Goal: Task Accomplishment & Management: Complete application form

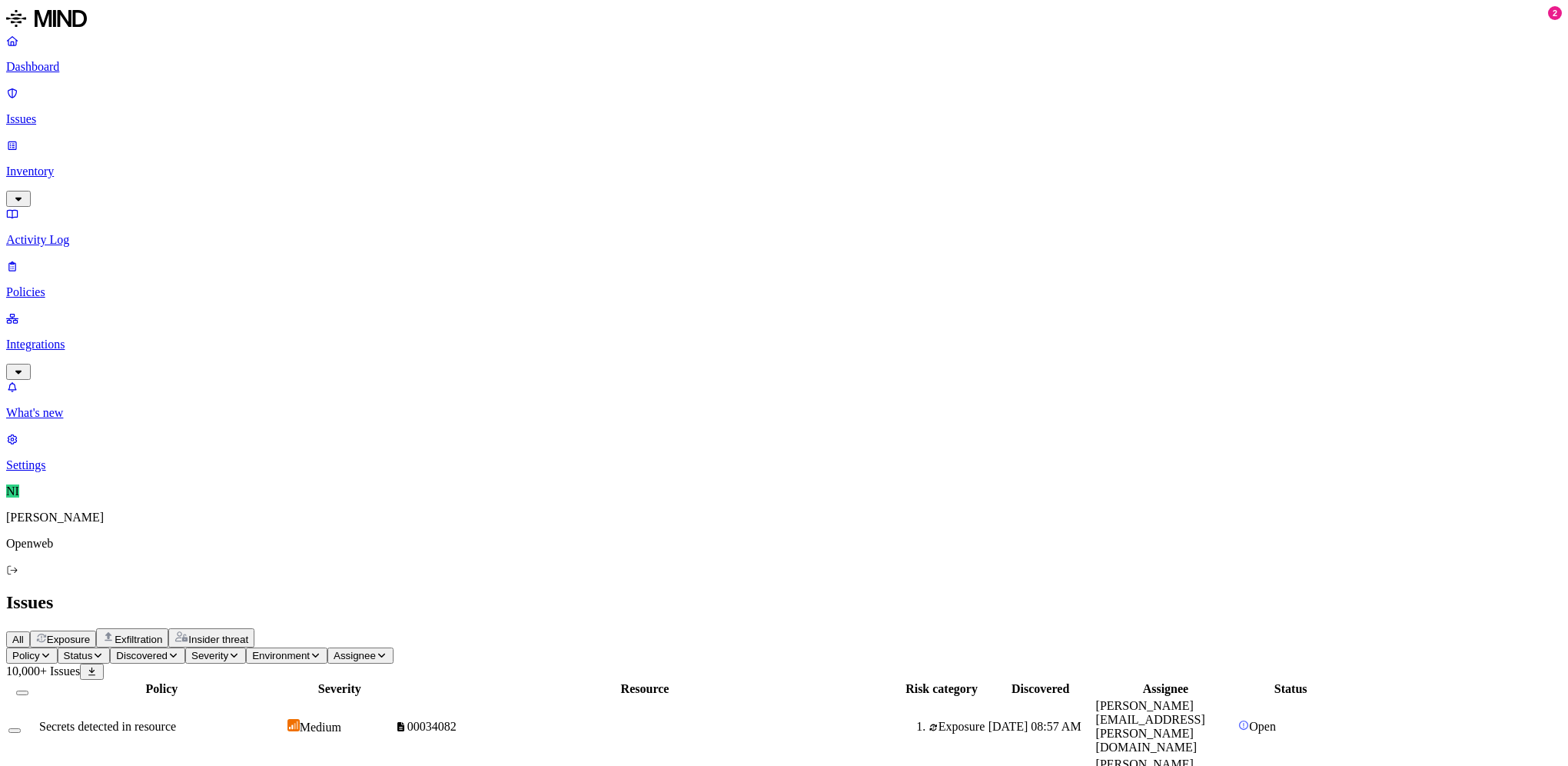
click at [53, 338] on p "Integrations" at bounding box center [783, 344] width 1556 height 14
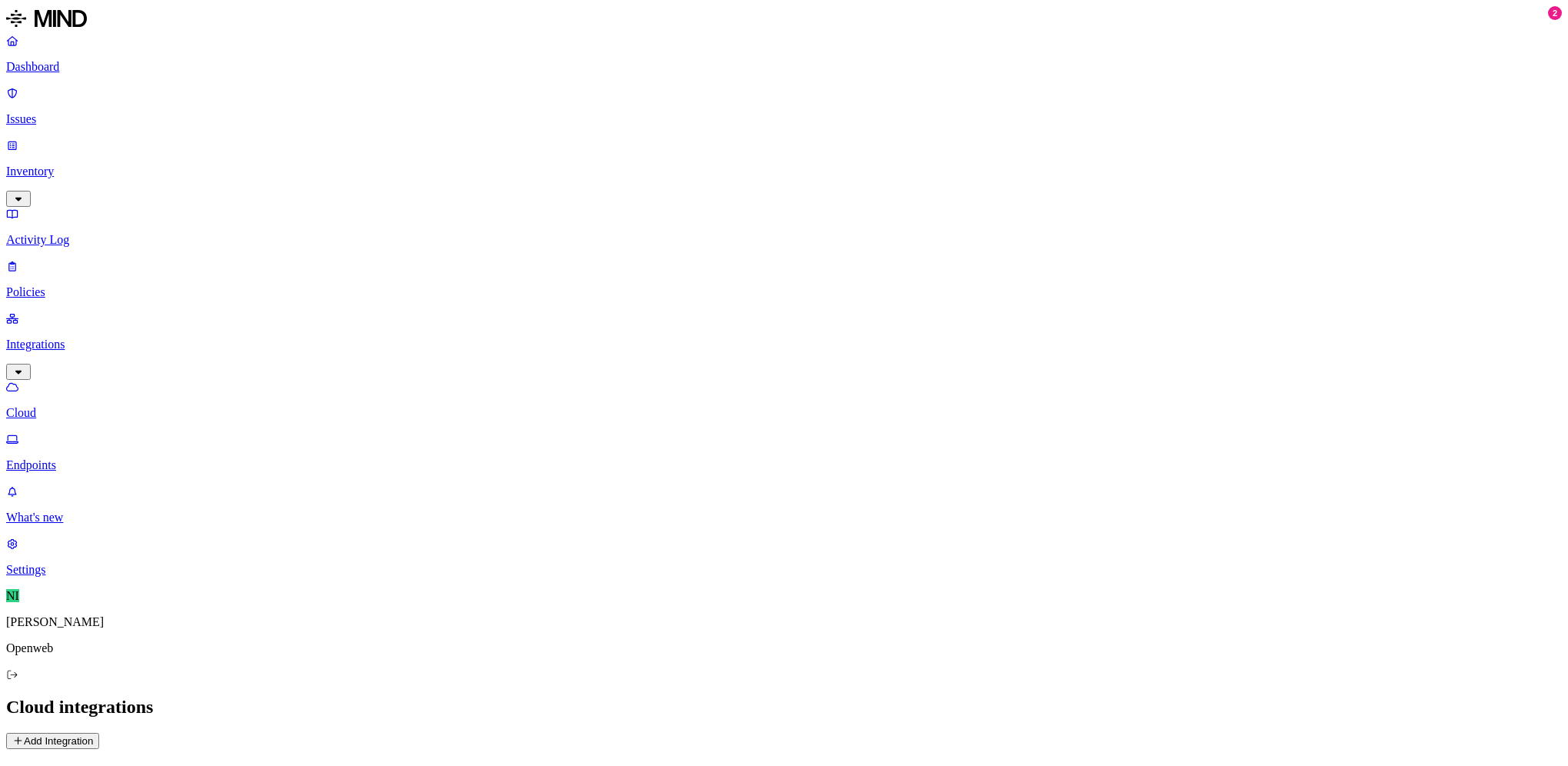
click at [80, 458] on p "Endpoints" at bounding box center [783, 465] width 1556 height 14
click at [68, 113] on p "Issues" at bounding box center [783, 119] width 1556 height 14
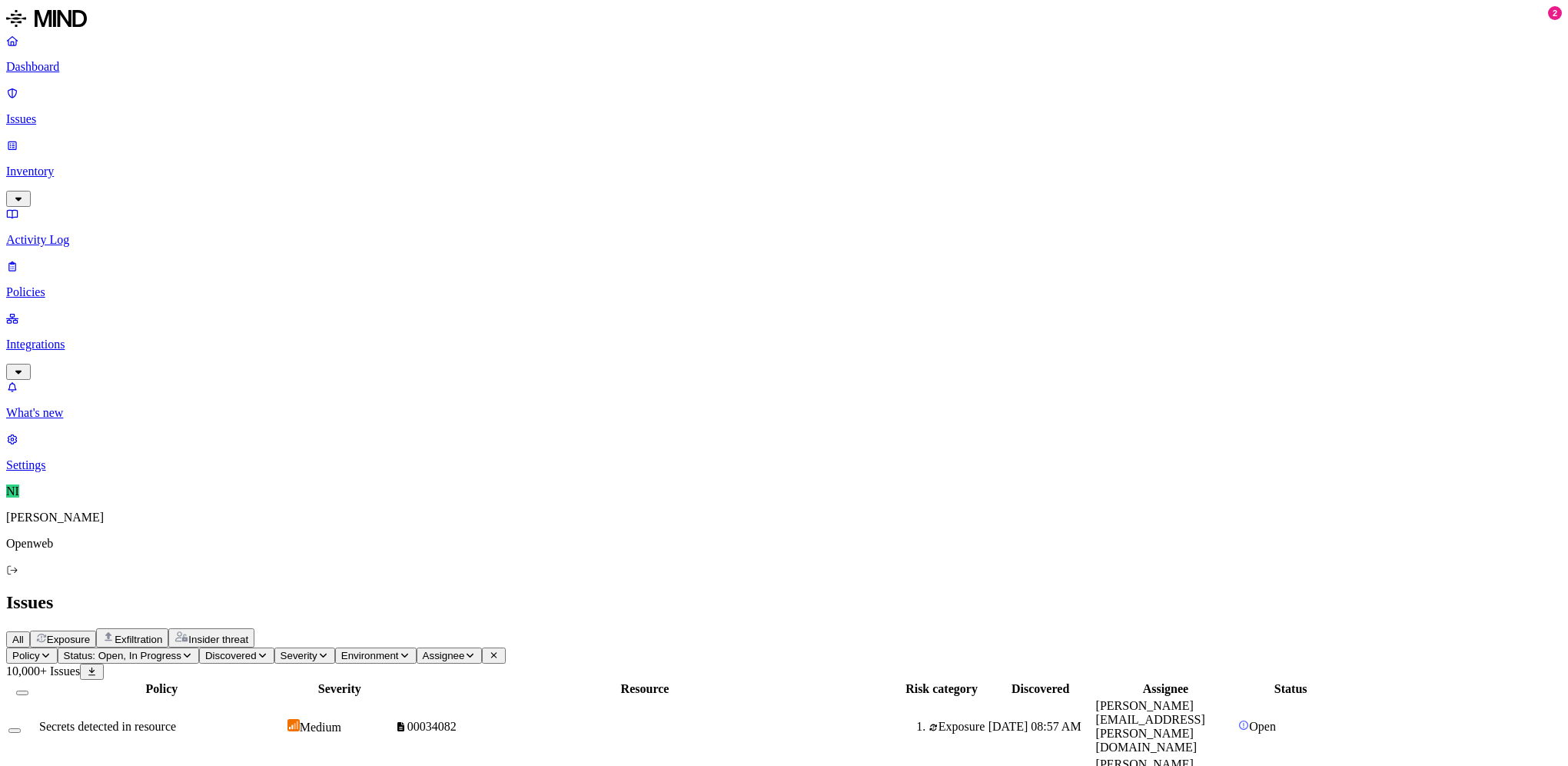
drag, startPoint x: 1364, startPoint y: 228, endPoint x: 1136, endPoint y: 219, distance: 228.2
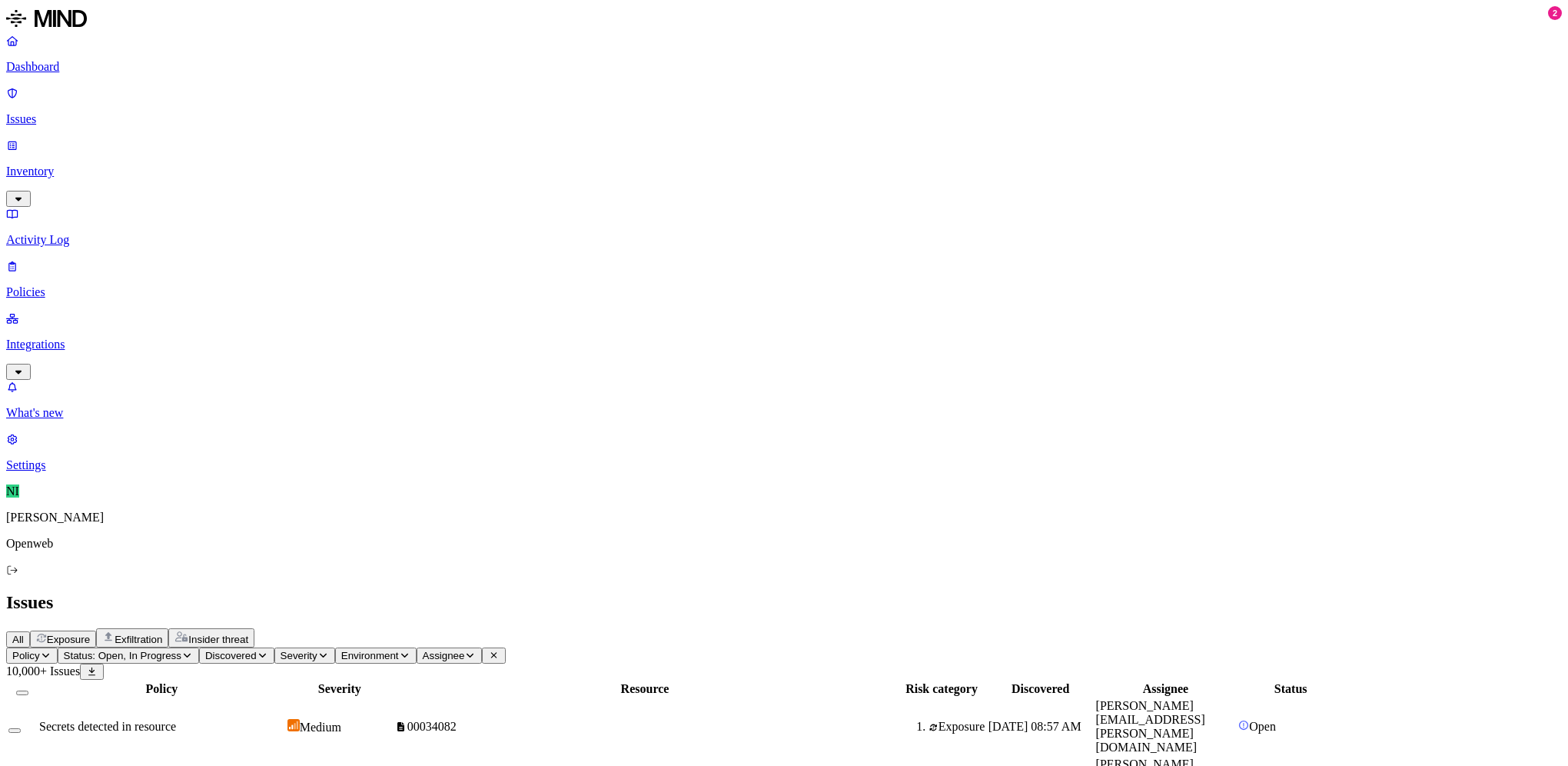
click at [181, 650] on span "Status: Open, In Progress" at bounding box center [123, 656] width 118 height 12
click at [90, 634] on span "Exposure" at bounding box center [69, 639] width 43 height 12
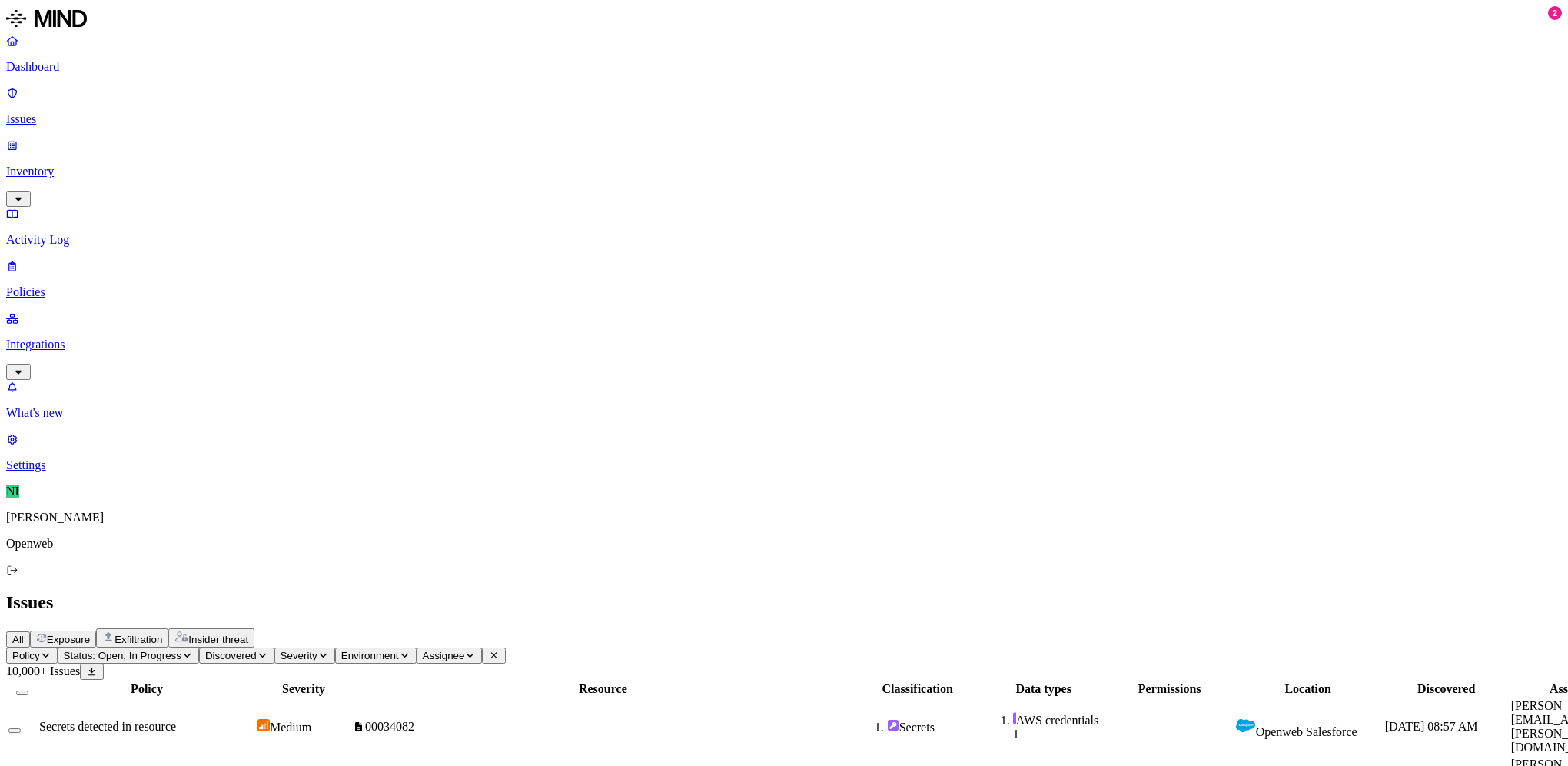
click at [58, 648] on button "Policy" at bounding box center [31, 655] width 51 height 16
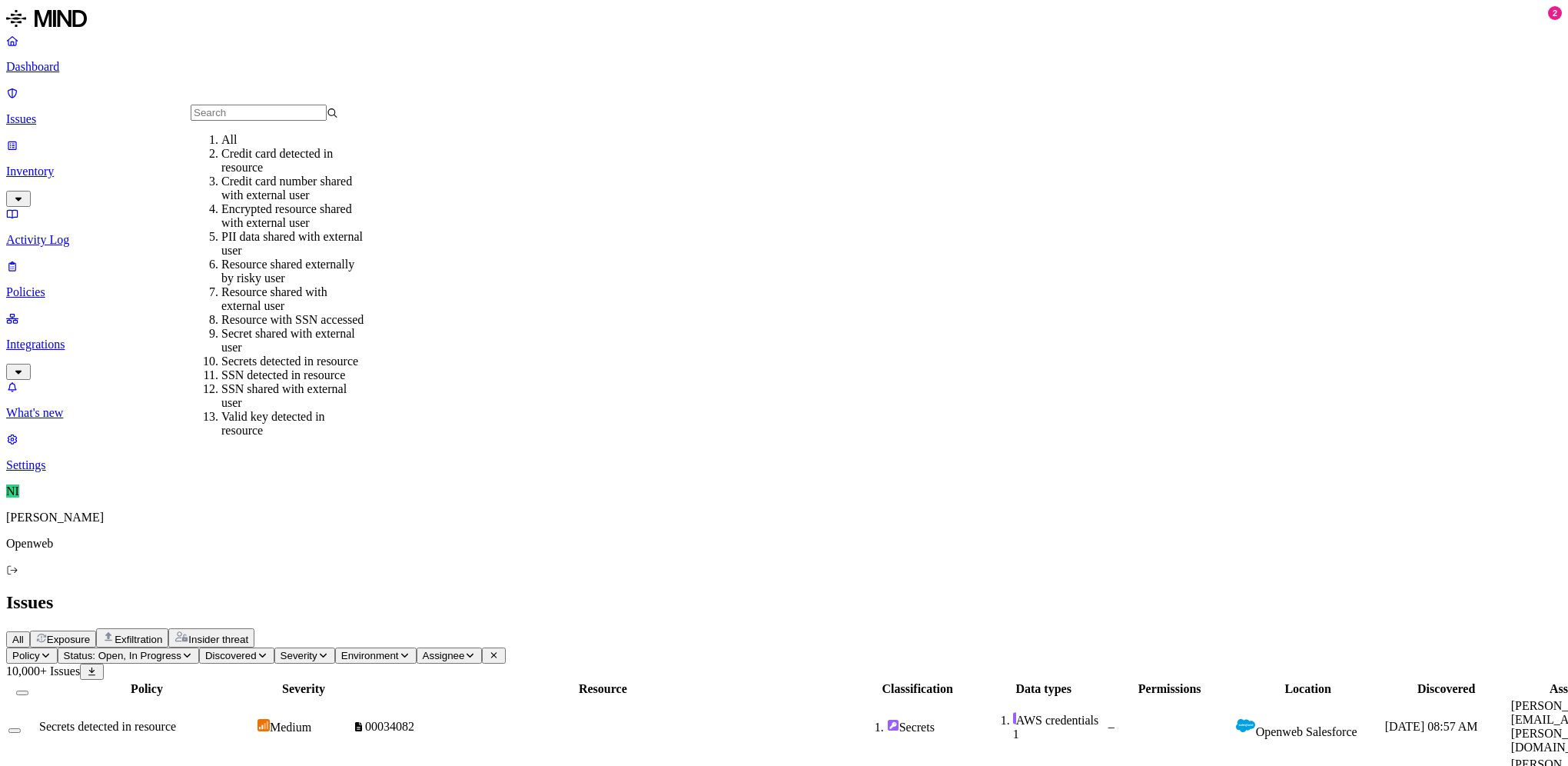
click at [741, 592] on h2 "Issues" at bounding box center [783, 602] width 1556 height 21
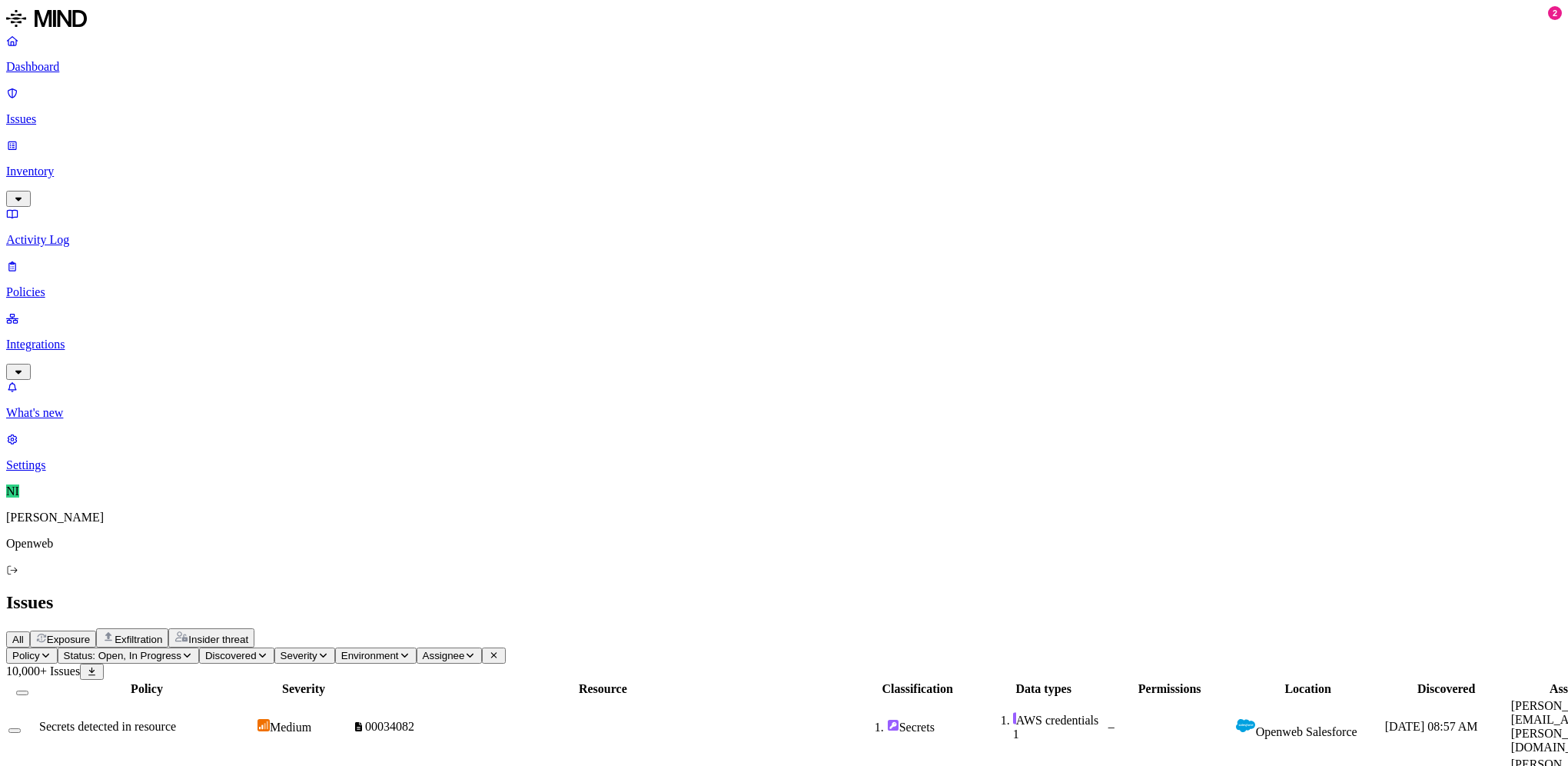
scroll to position [345, 0]
click at [1065, 592] on div "Issues" at bounding box center [783, 602] width 1556 height 21
click at [70, 259] on link "Policies" at bounding box center [783, 279] width 1556 height 40
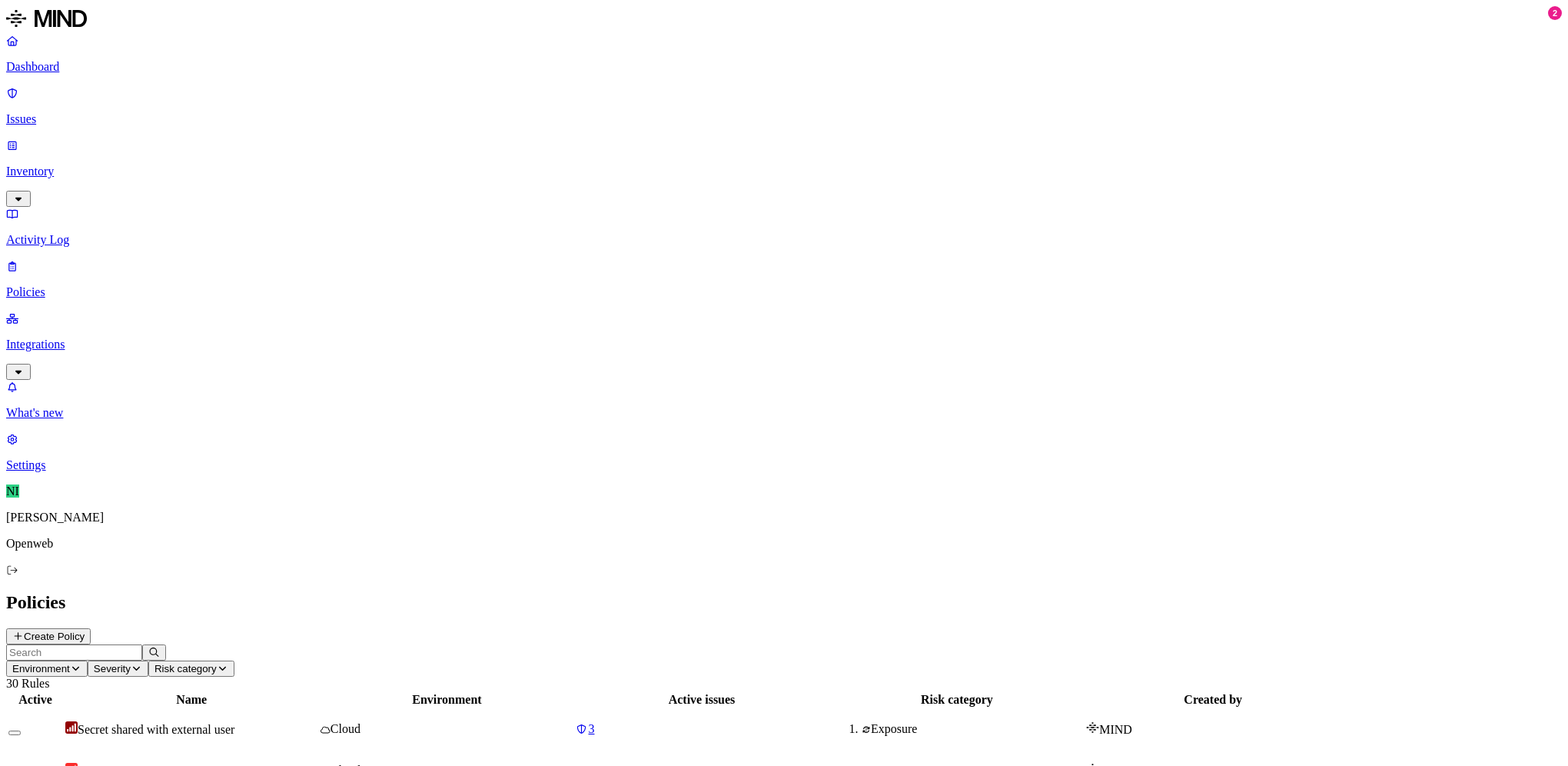
click at [64, 113] on p "Issues" at bounding box center [783, 119] width 1556 height 14
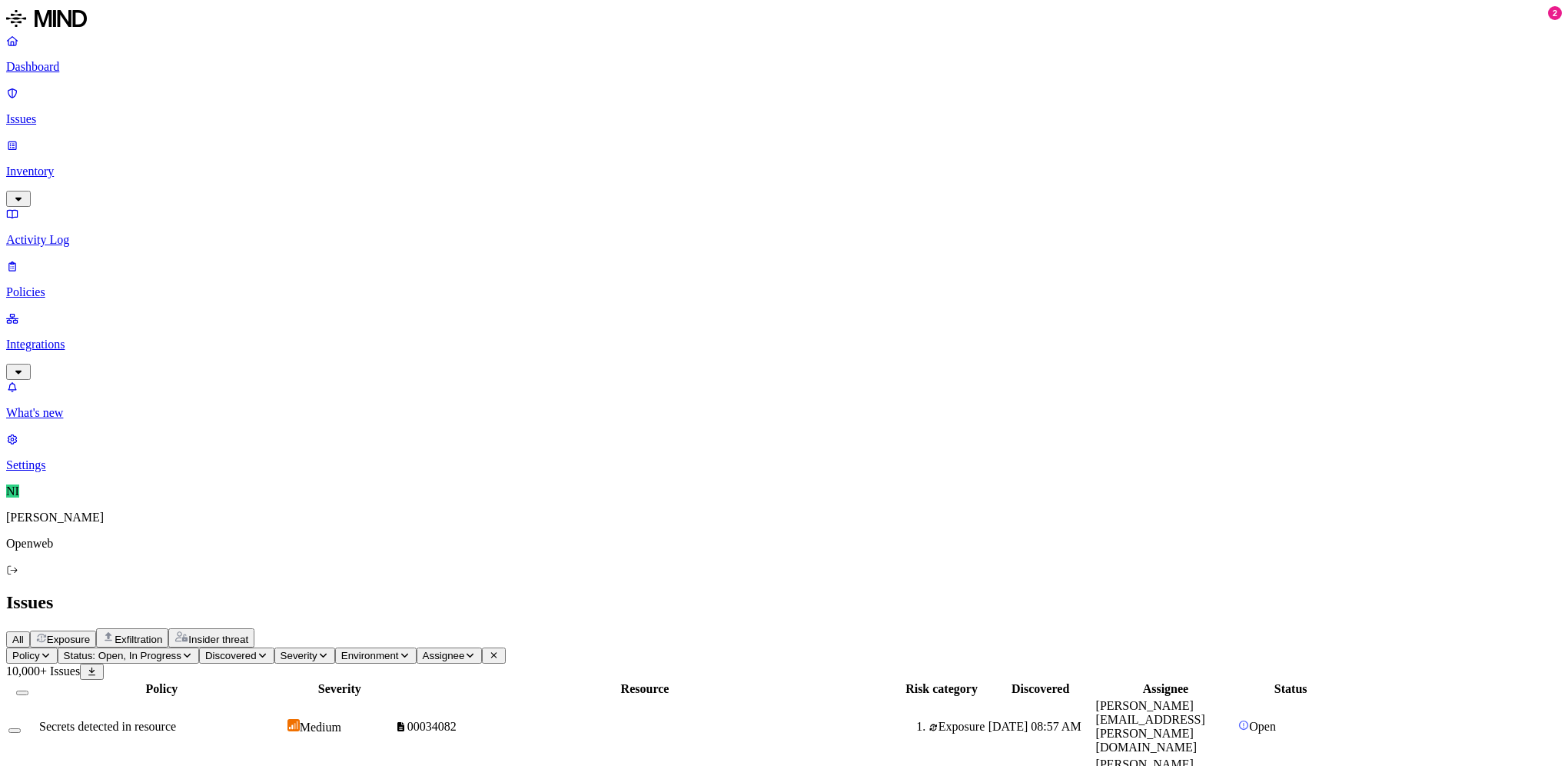
click at [199, 648] on button "Status: Open, In Progress" at bounding box center [128, 655] width 142 height 16
click at [277, 123] on button "button" at bounding box center [283, 124] width 12 height 16
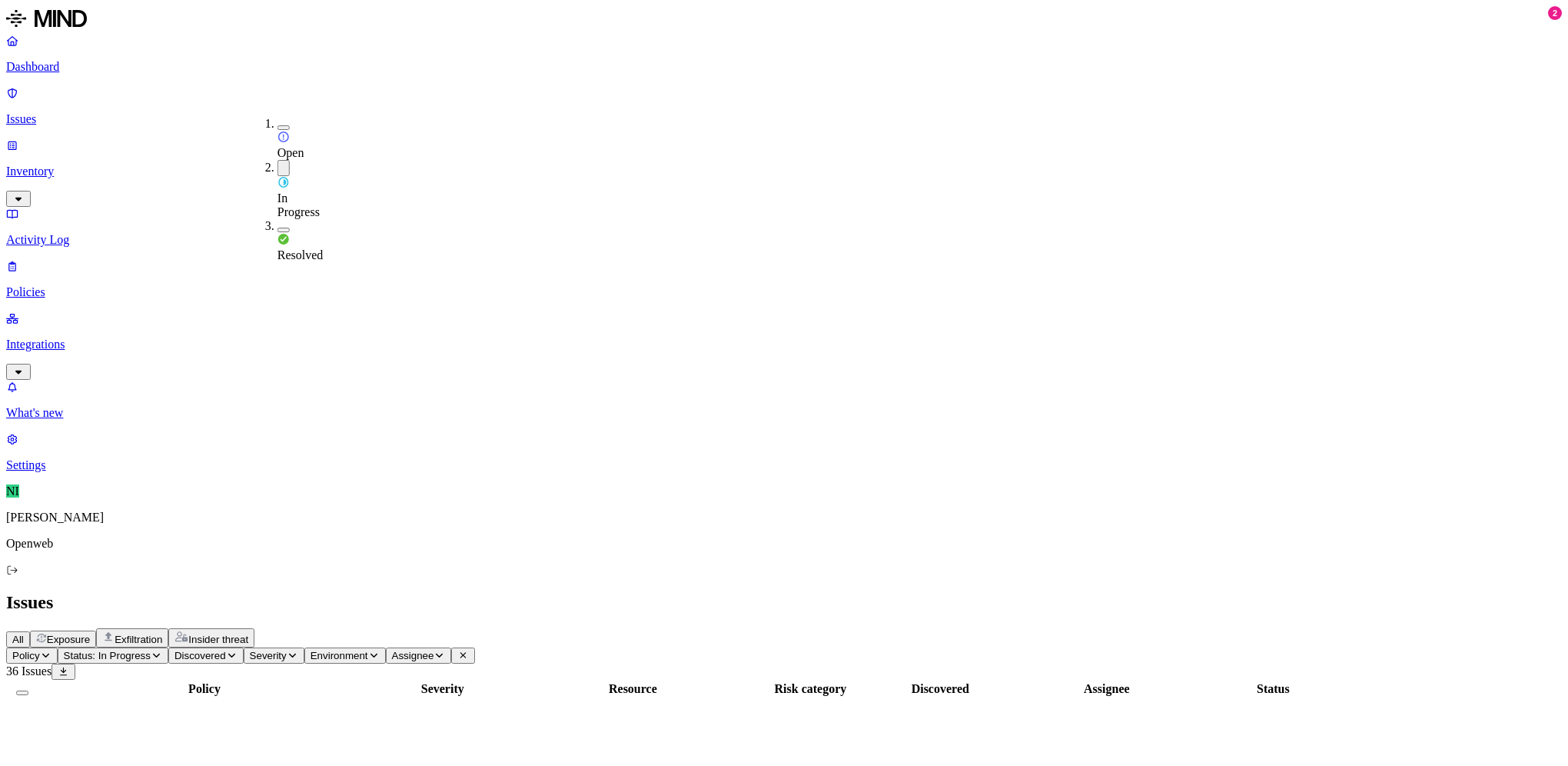
click at [823, 592] on h2 "Issues" at bounding box center [783, 602] width 1556 height 21
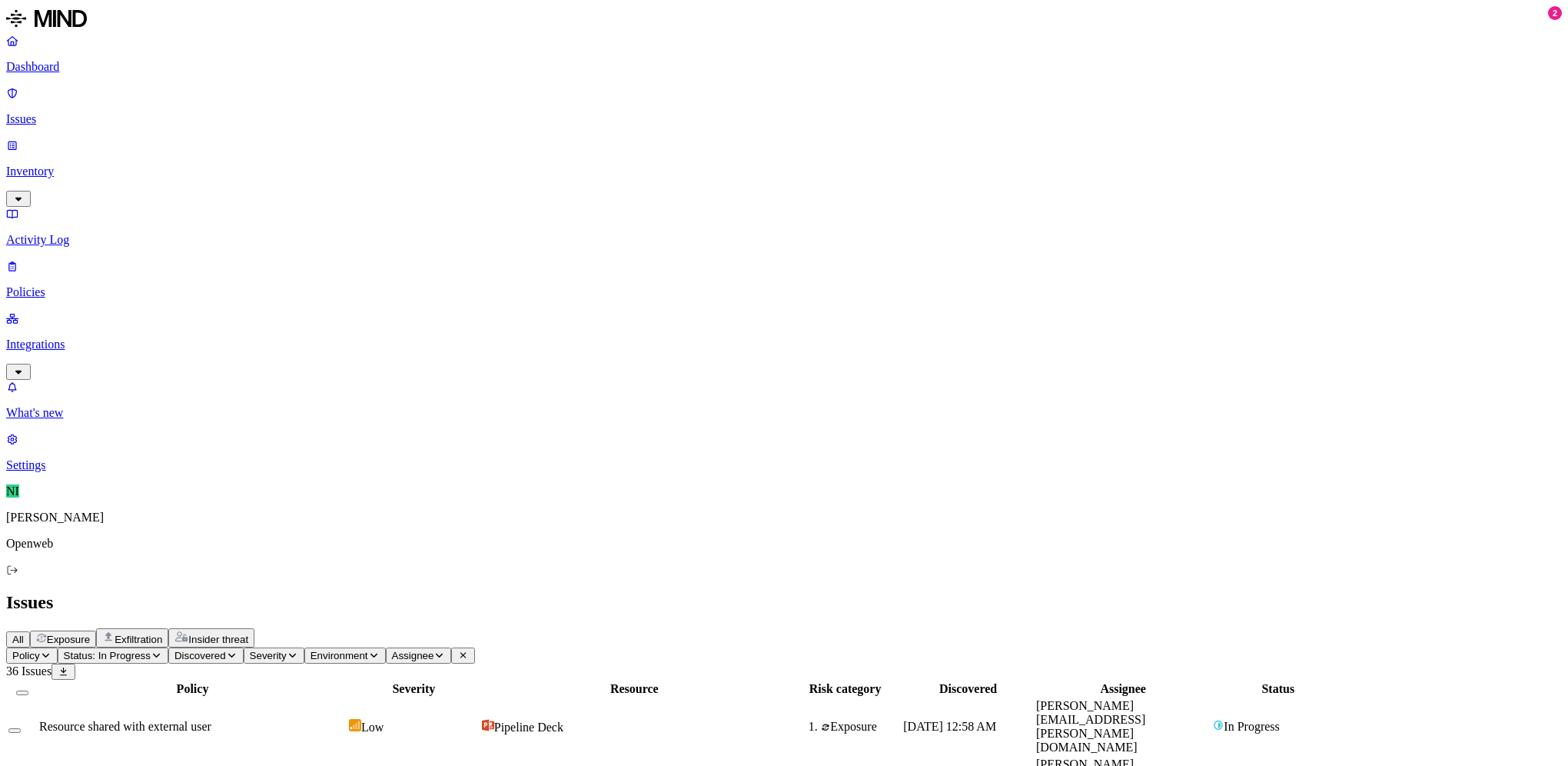
click at [859, 629] on div "All Exposure Exfiltration Insider threat" at bounding box center [783, 638] width 1556 height 19
click at [69, 113] on p "Issues" at bounding box center [783, 119] width 1556 height 14
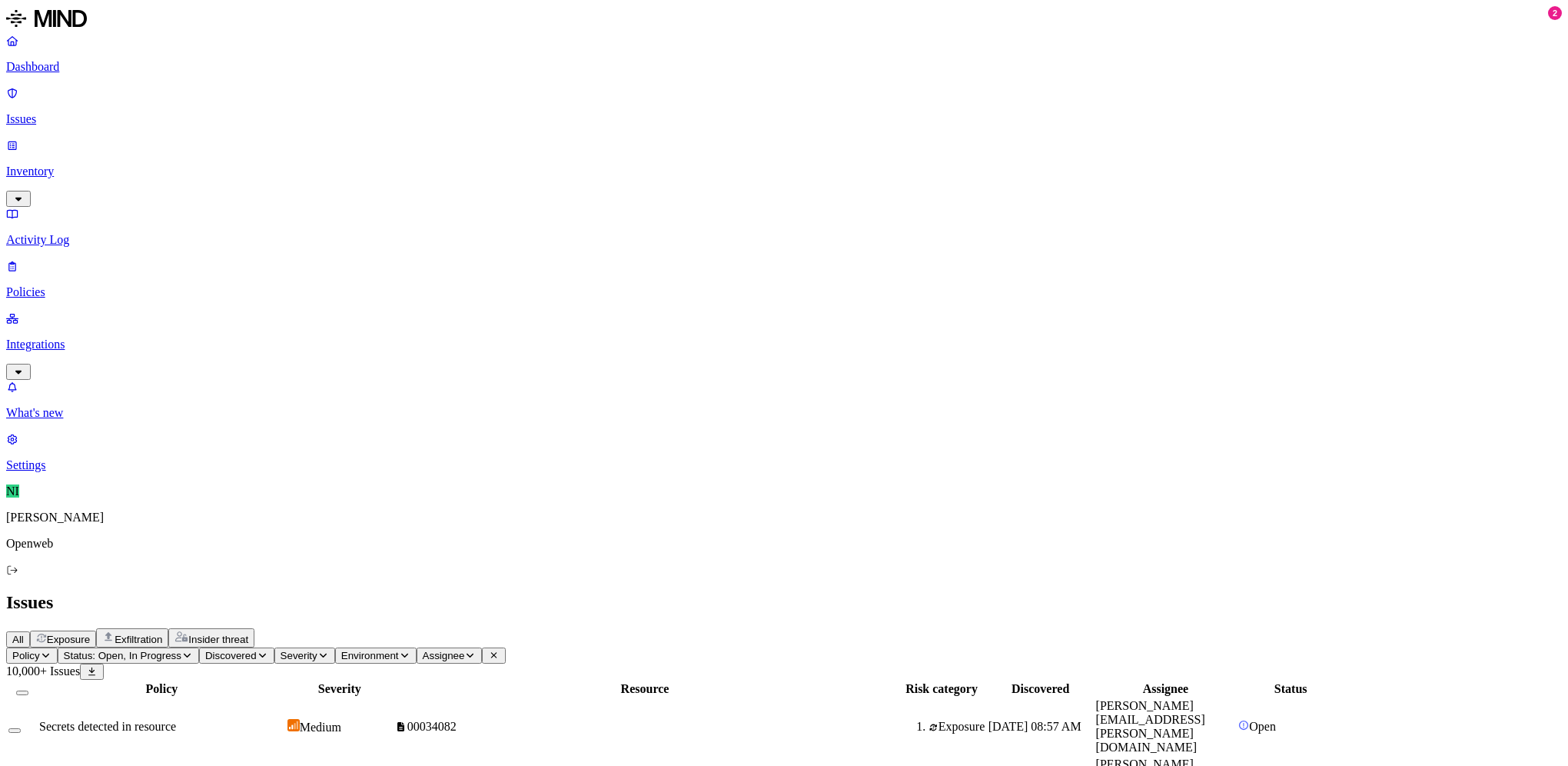
click at [285, 720] on div "Secrets detected in resource" at bounding box center [161, 726] width 245 height 14
click at [257, 650] on span "Discovered" at bounding box center [231, 656] width 51 height 12
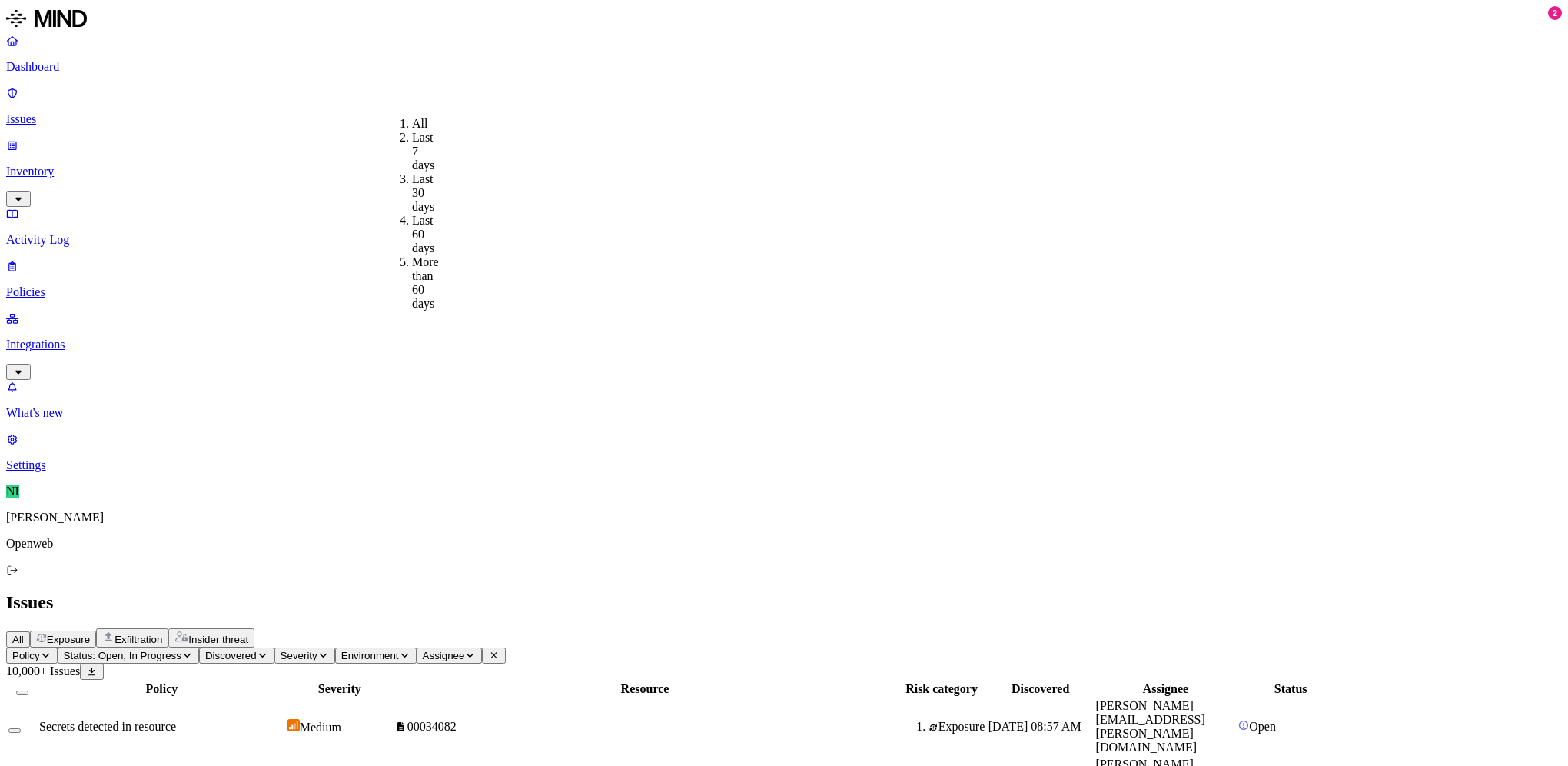
click at [335, 648] on button "Severity" at bounding box center [304, 655] width 60 height 16
drag, startPoint x: 560, startPoint y: 84, endPoint x: 652, endPoint y: 77, distance: 92.3
click at [416, 648] on button "Environment" at bounding box center [376, 655] width 81 height 16
click at [465, 650] on span "Assignee" at bounding box center [444, 656] width 42 height 12
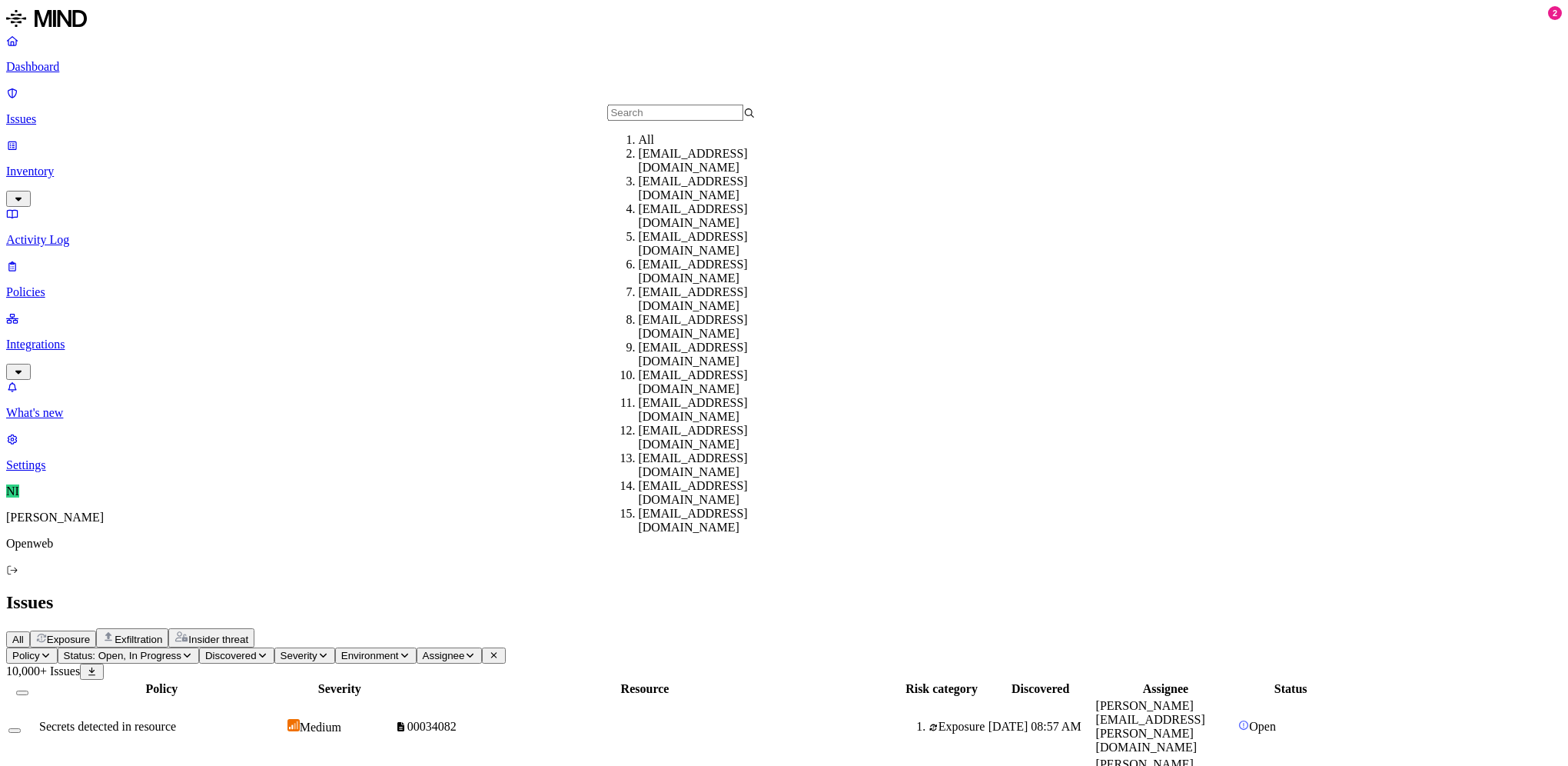
click at [563, 629] on div "All Exposure Exfiltration Insider threat" at bounding box center [783, 638] width 1556 height 19
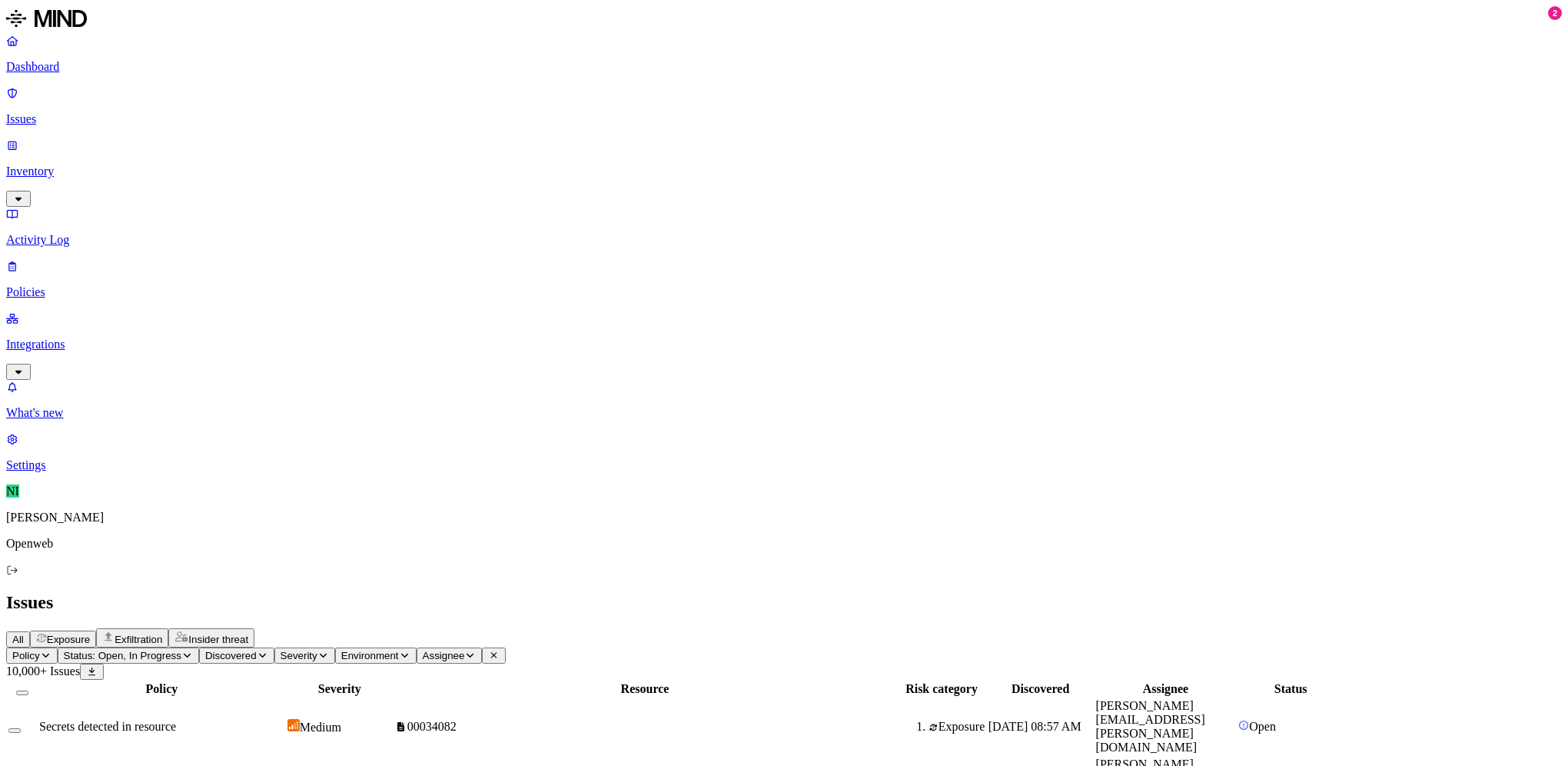
click at [43, 259] on link "Policies" at bounding box center [783, 279] width 1556 height 40
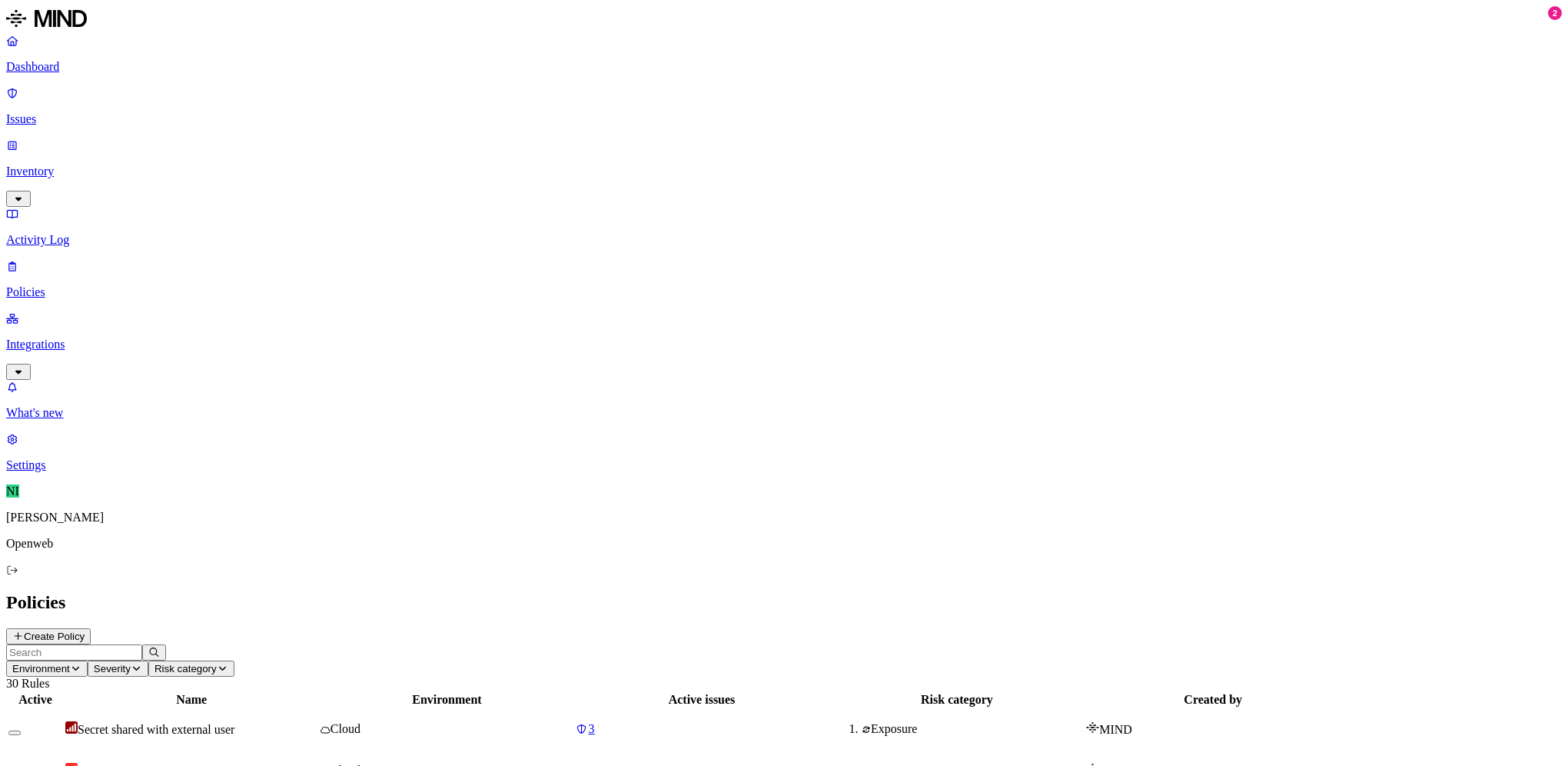
click at [57, 472] on p "Settings" at bounding box center [783, 465] width 1556 height 14
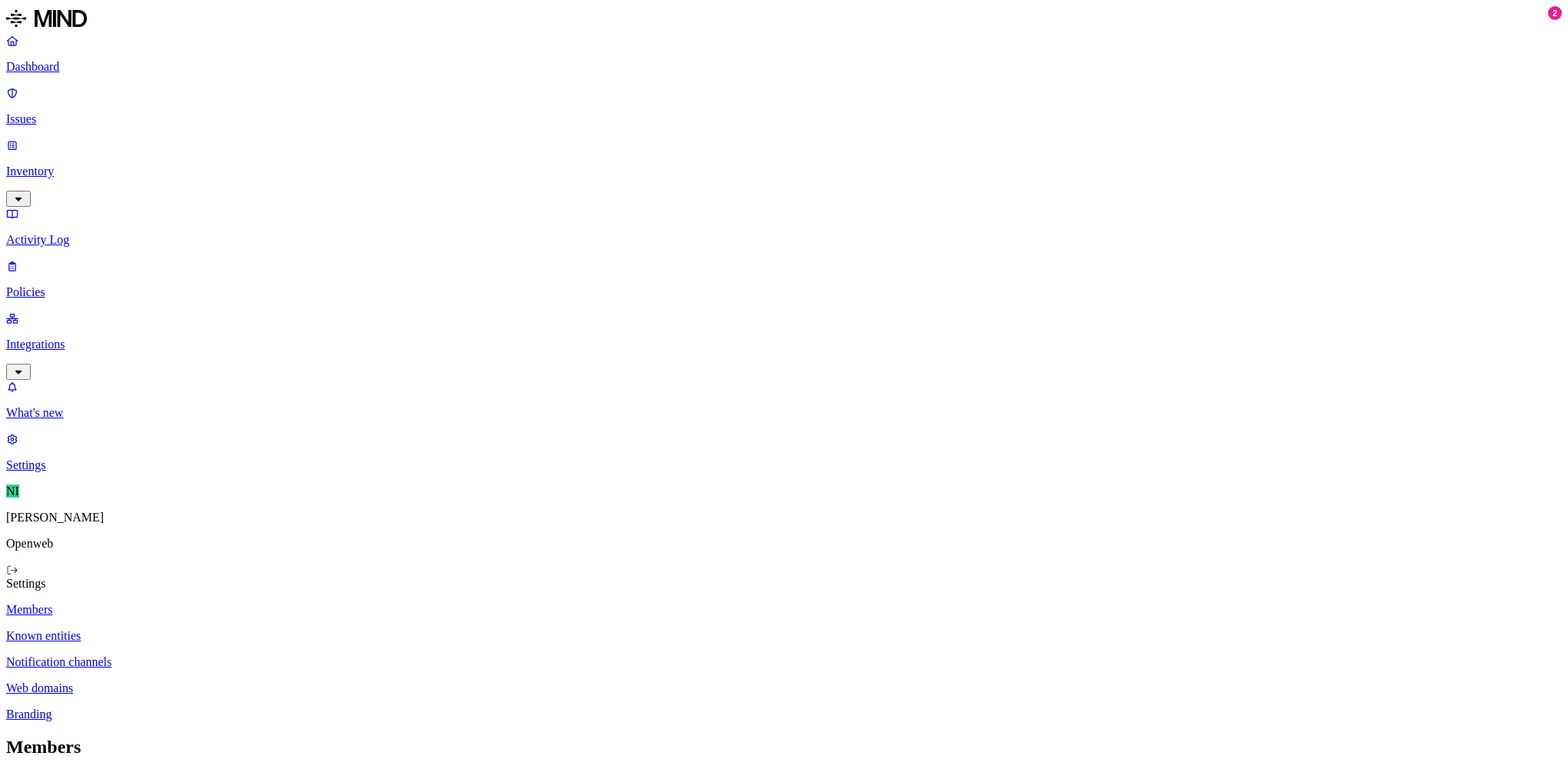
click at [85, 285] on p "Policies" at bounding box center [783, 291] width 1556 height 14
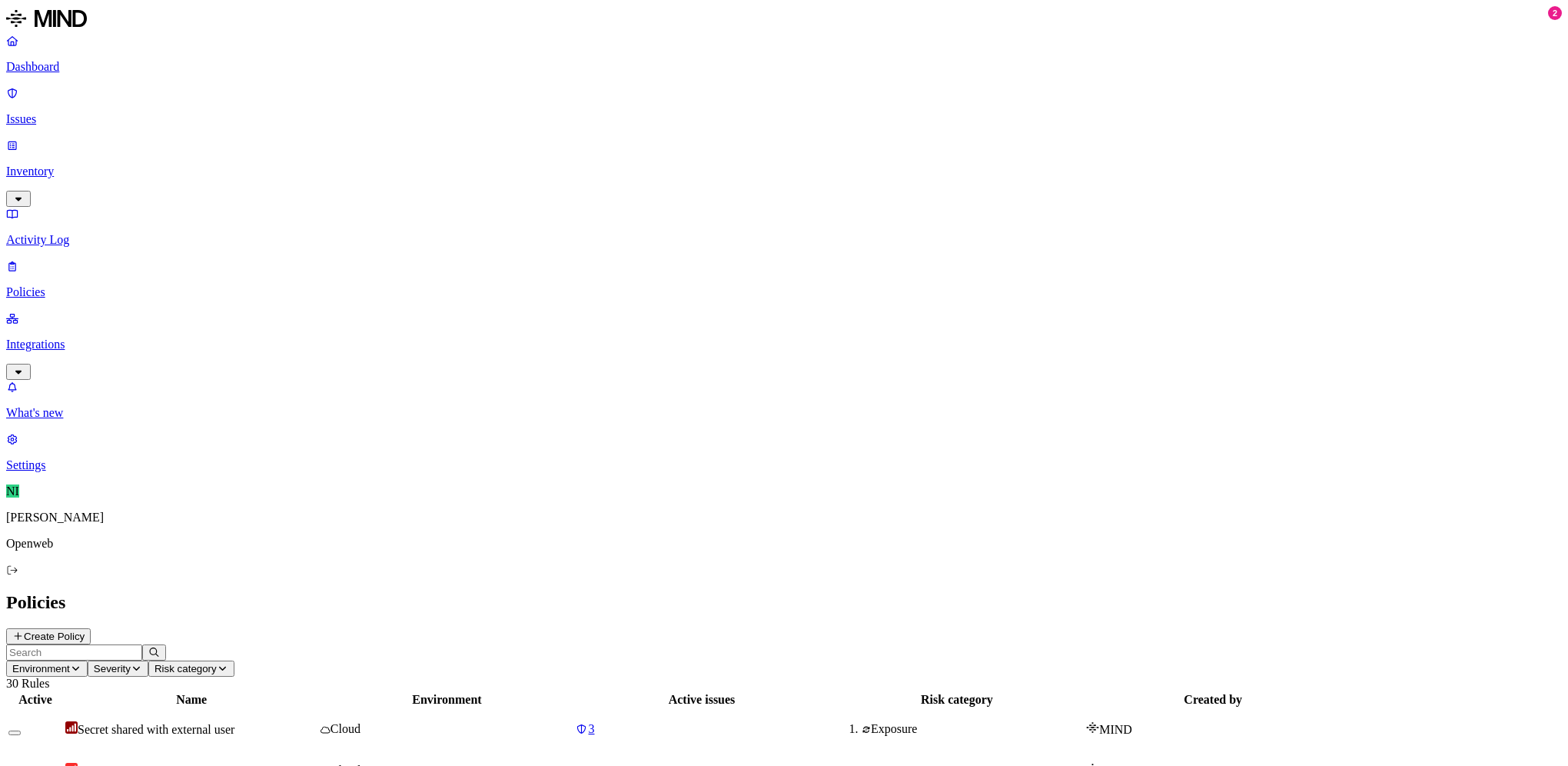
click at [91, 629] on button "Create Policy" at bounding box center [48, 636] width 84 height 16
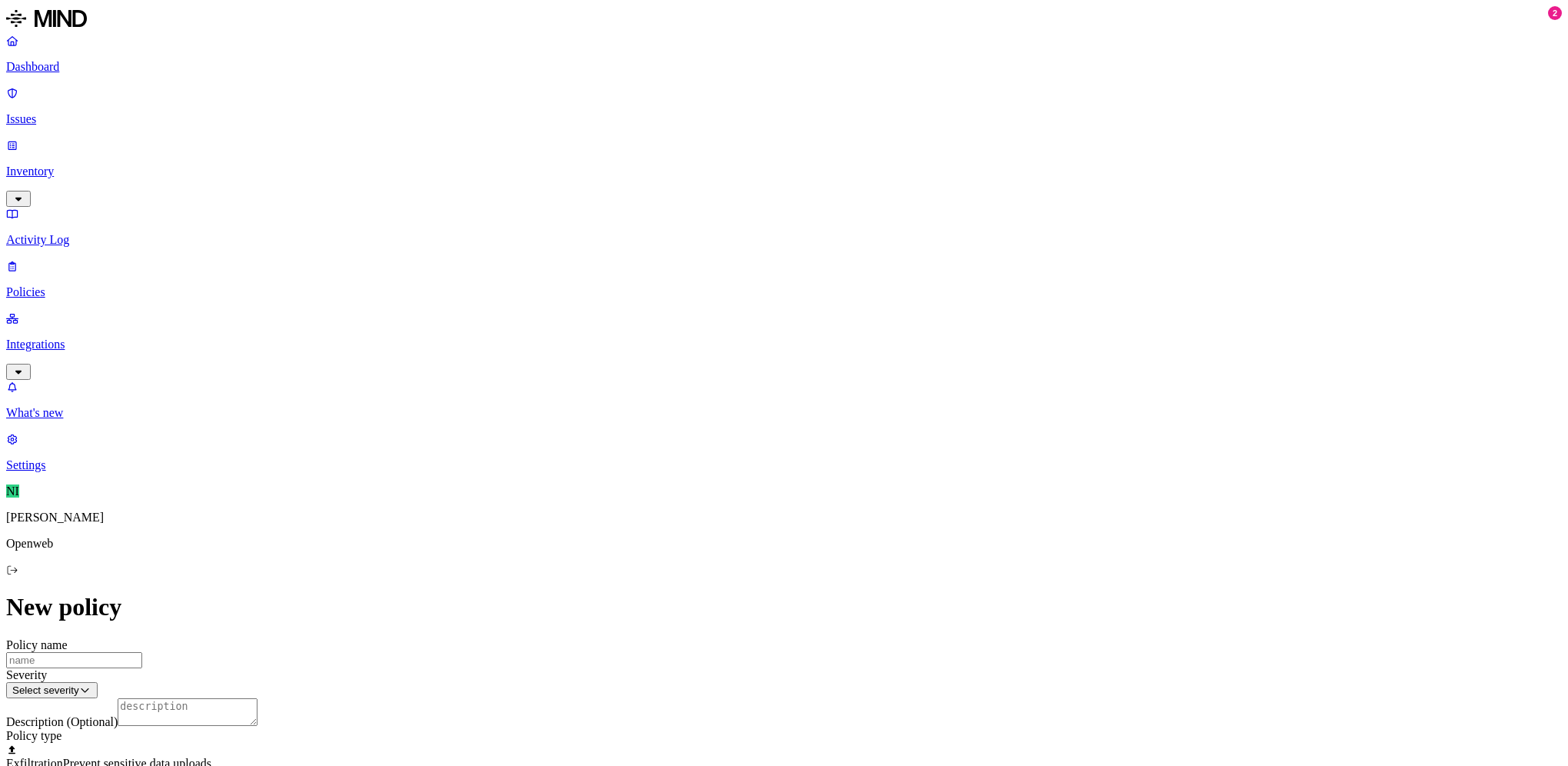
click at [211, 757] on span "Prevent sensitive data uploads" at bounding box center [137, 764] width 148 height 13
click at [741, 455] on label "Web Category" at bounding box center [718, 453] width 46 height 26
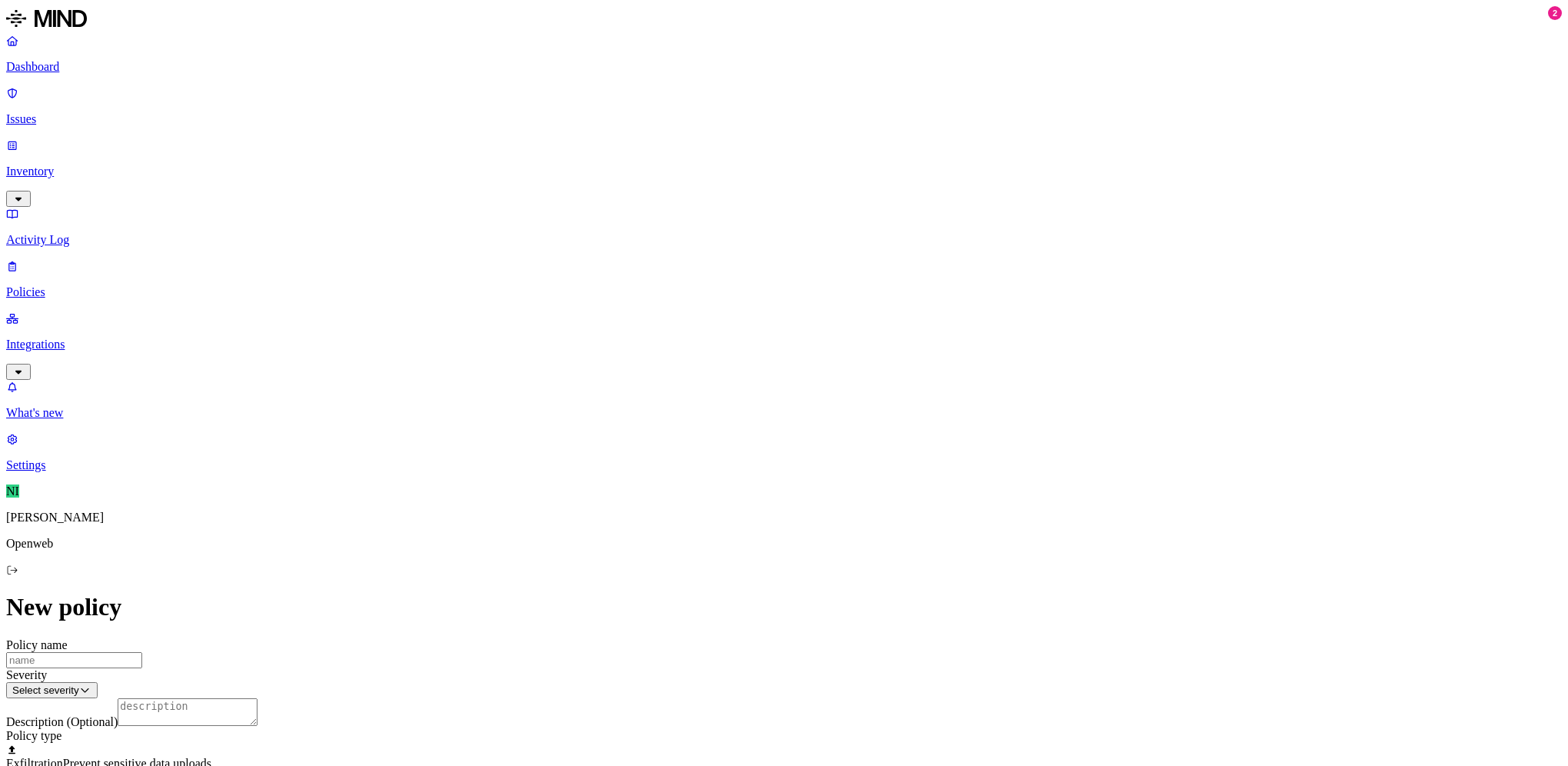
click at [741, 460] on label "Web Category" at bounding box center [718, 453] width 46 height 26
click at [787, 504] on div "Gen AI" at bounding box center [769, 493] width 147 height 41
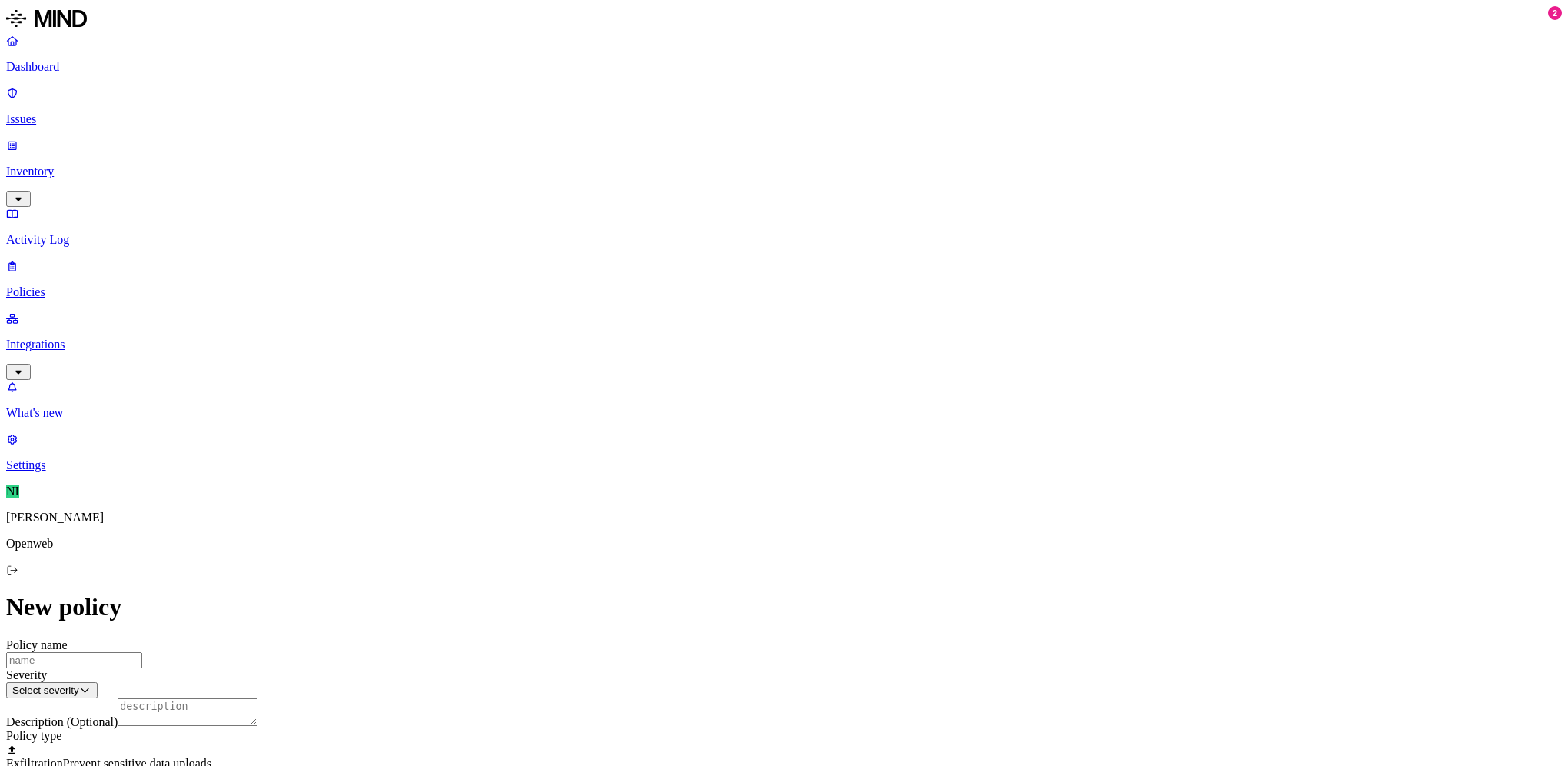
click at [87, 338] on p "Integrations" at bounding box center [783, 344] width 1556 height 14
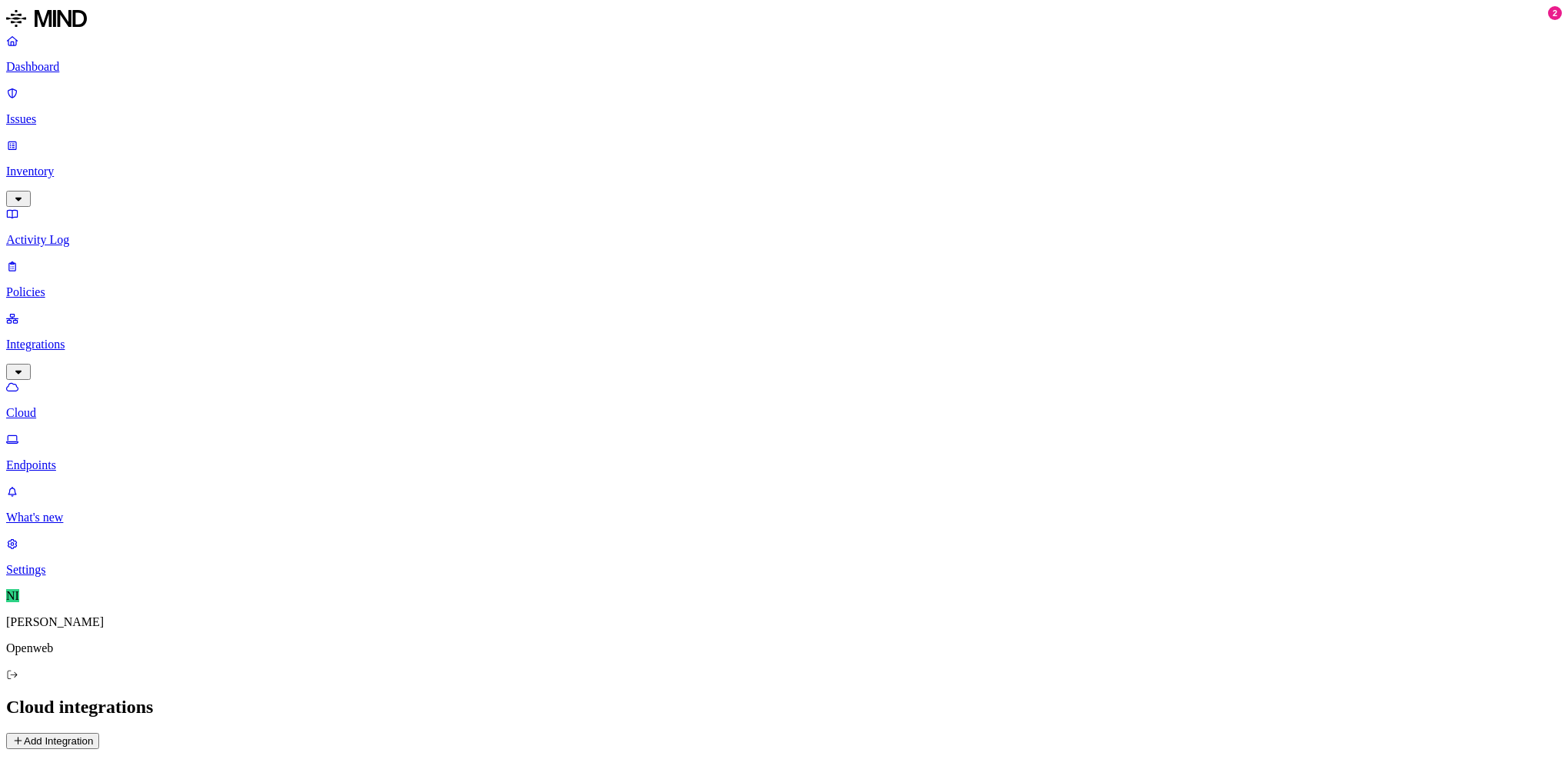
click at [111, 458] on p "Endpoints" at bounding box center [783, 465] width 1556 height 14
